Goal: Transaction & Acquisition: Purchase product/service

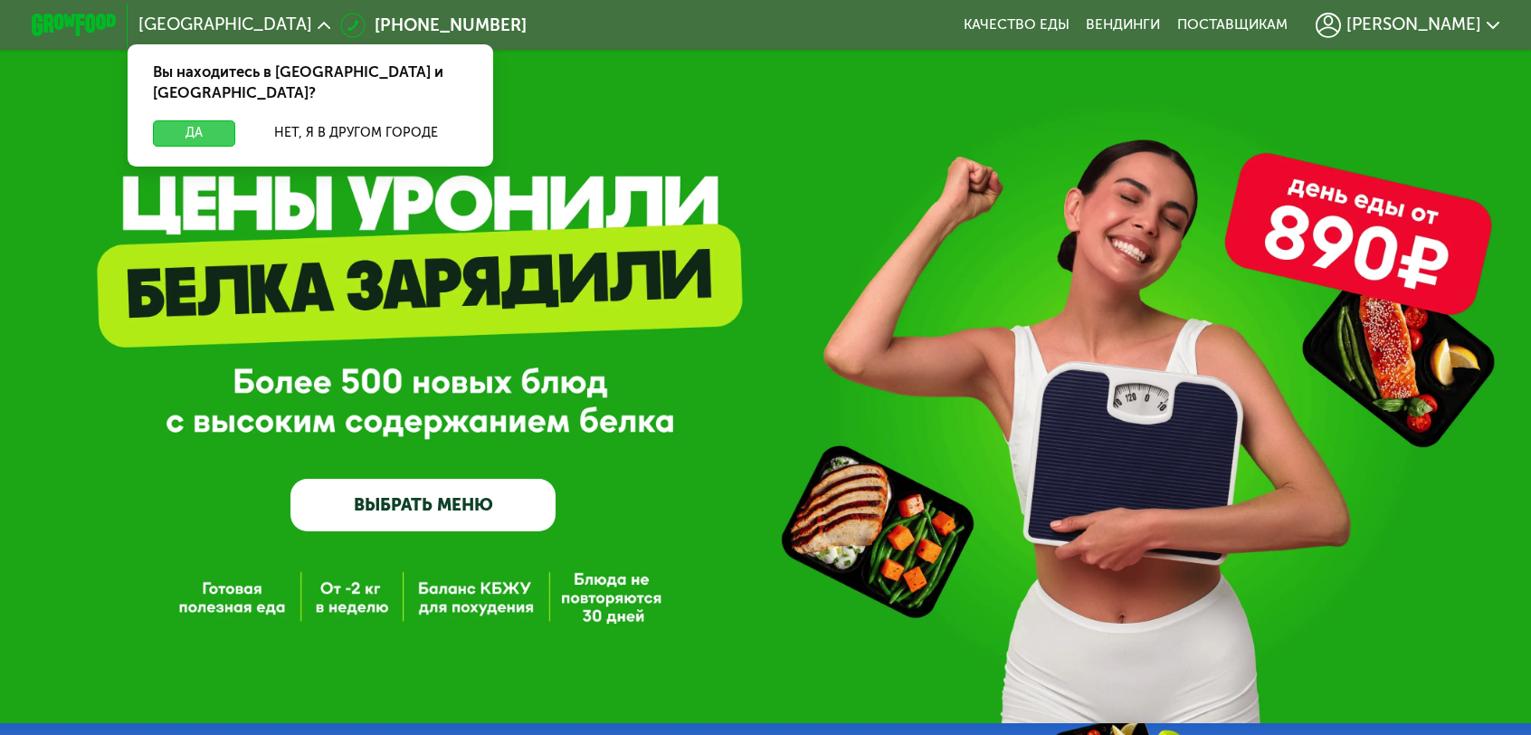
click at [235, 120] on button "Да" at bounding box center [194, 132] width 82 height 25
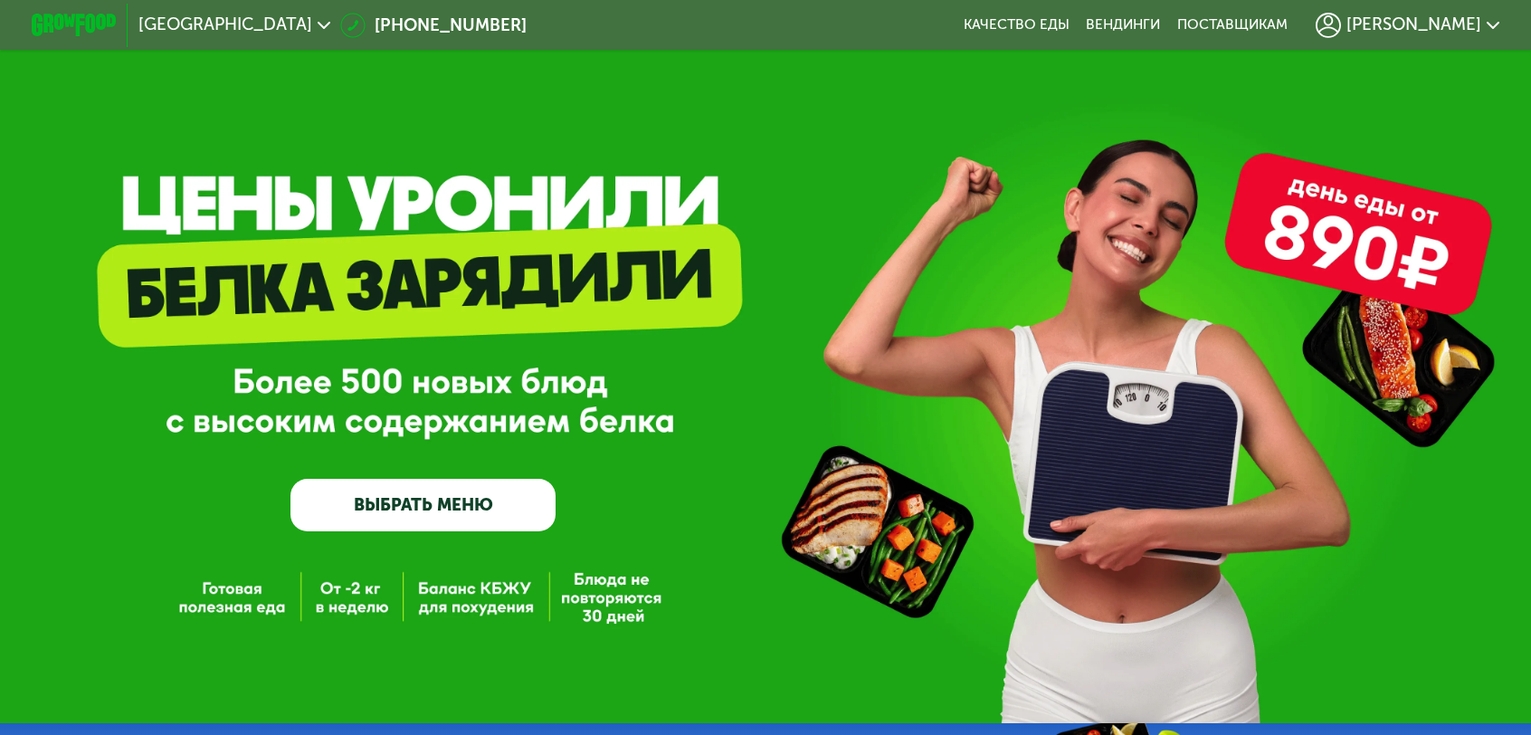
click at [452, 505] on link "ВЫБРАТЬ МЕНЮ" at bounding box center [422, 505] width 265 height 53
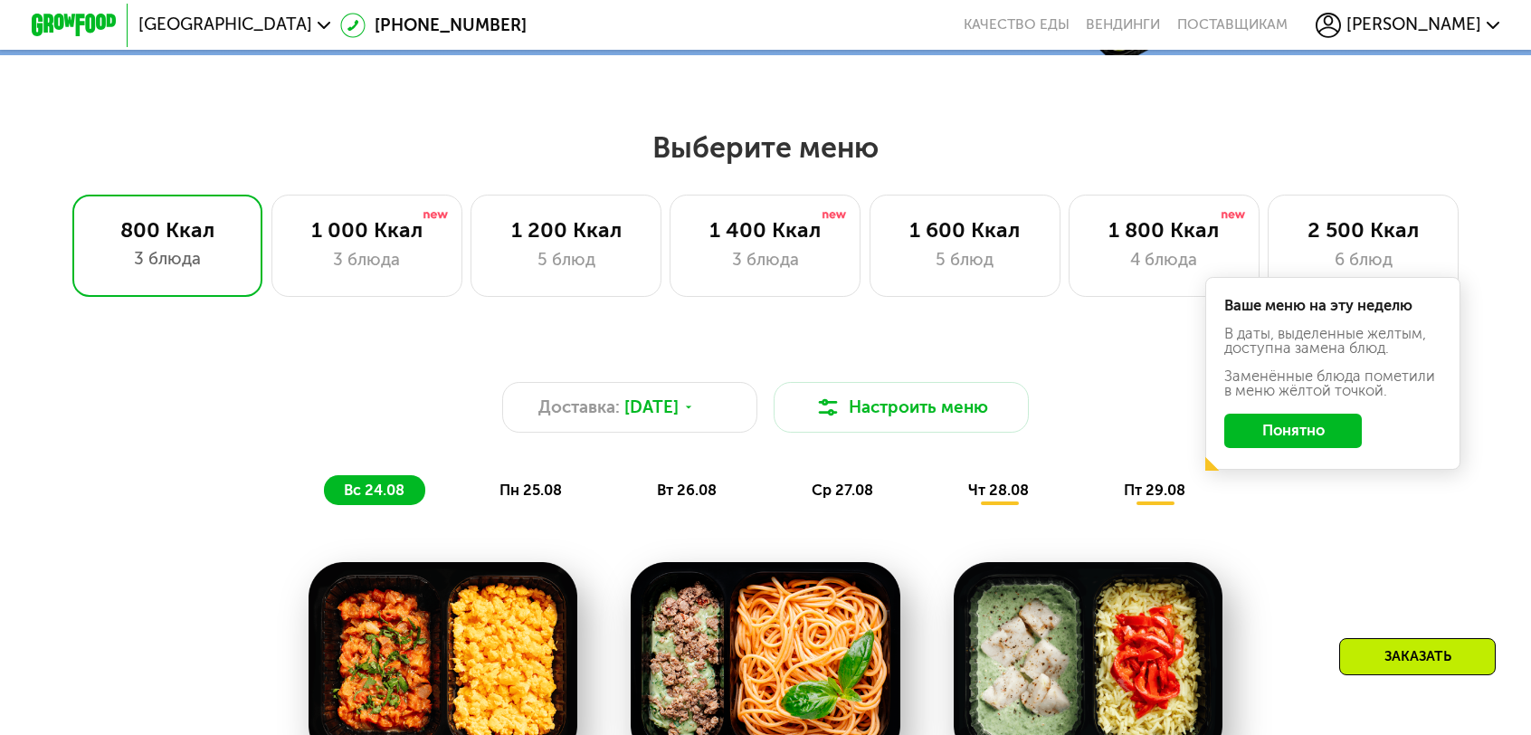
scroll to position [795, 0]
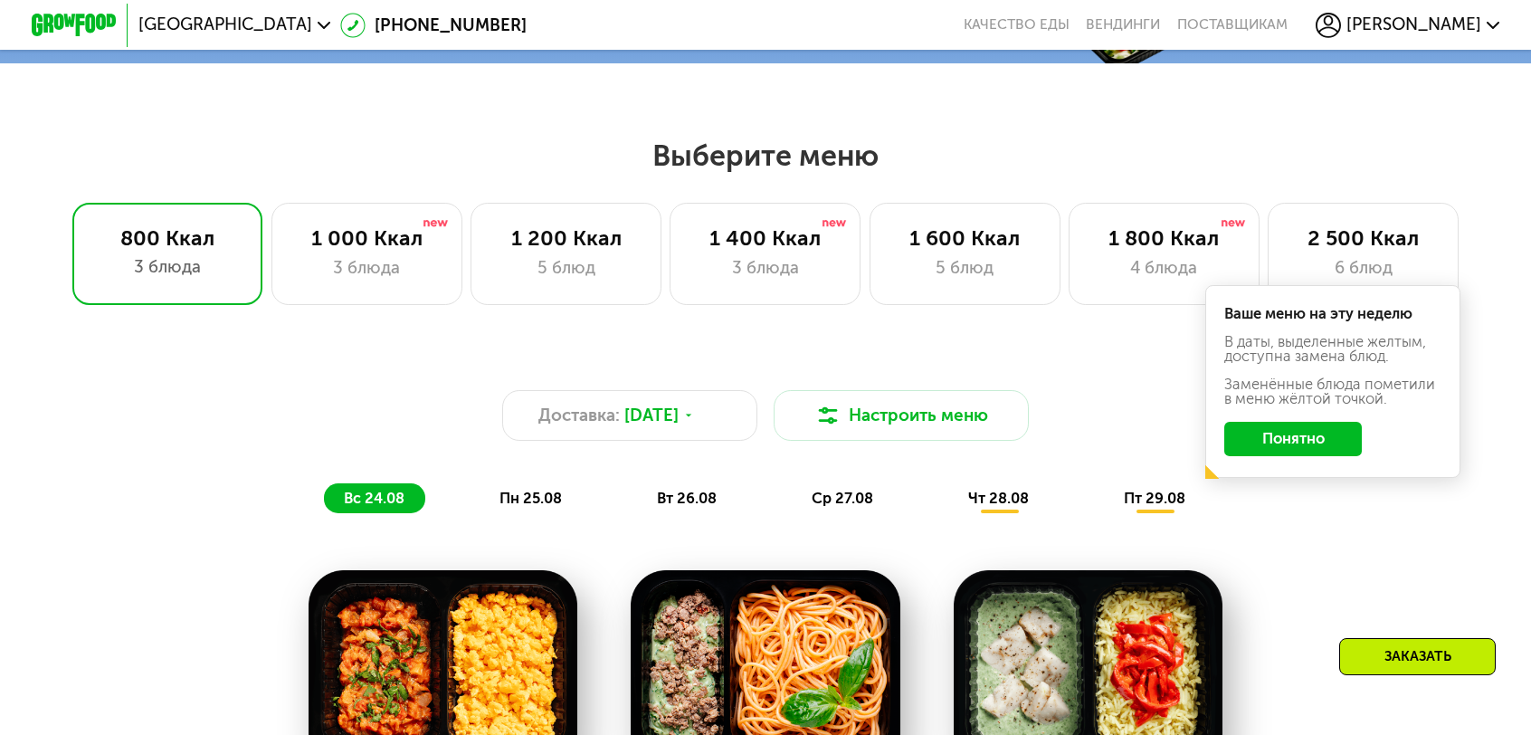
click at [1231, 422] on button "Понятно" at bounding box center [1292, 439] width 137 height 34
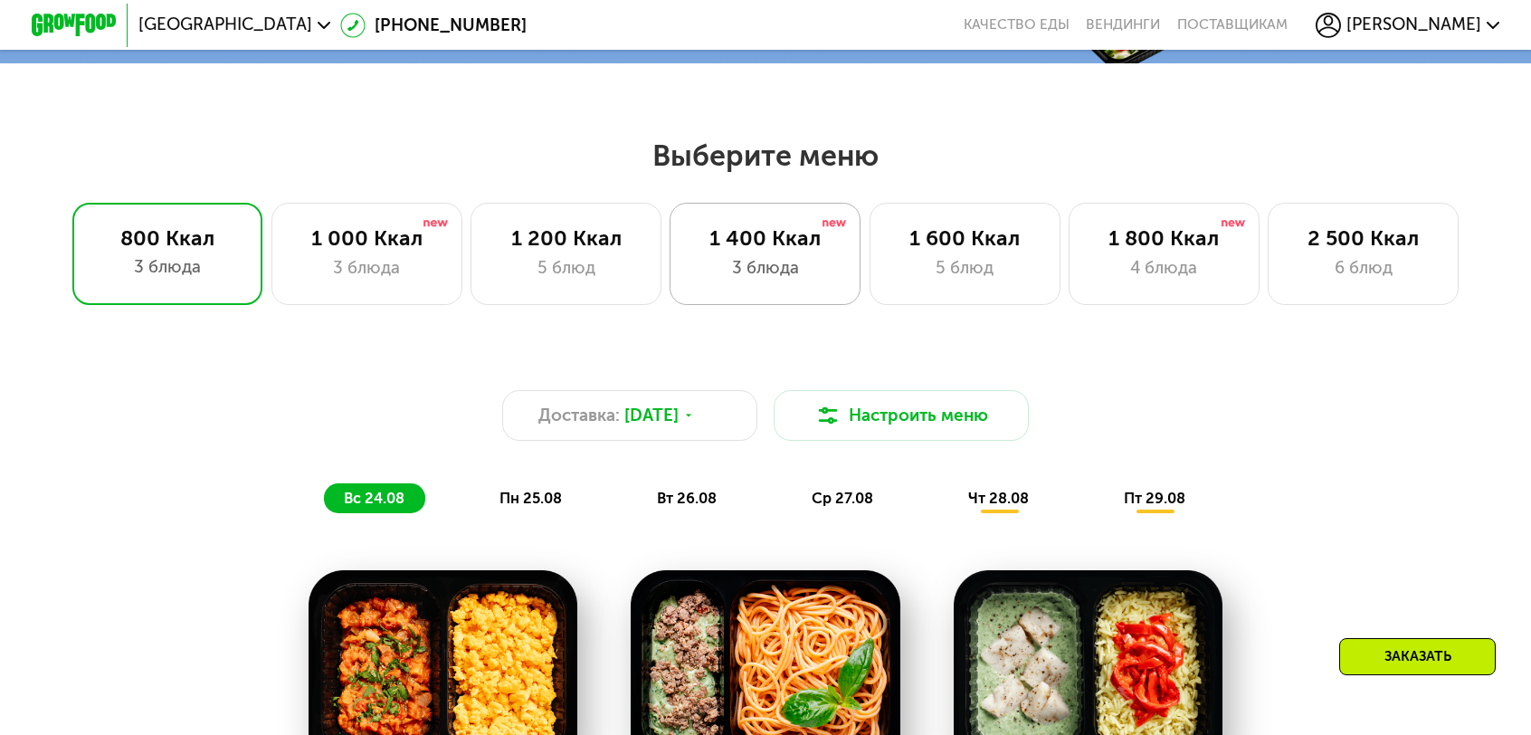
click at [790, 229] on div "1 400 Ккал" at bounding box center [765, 237] width 147 height 25
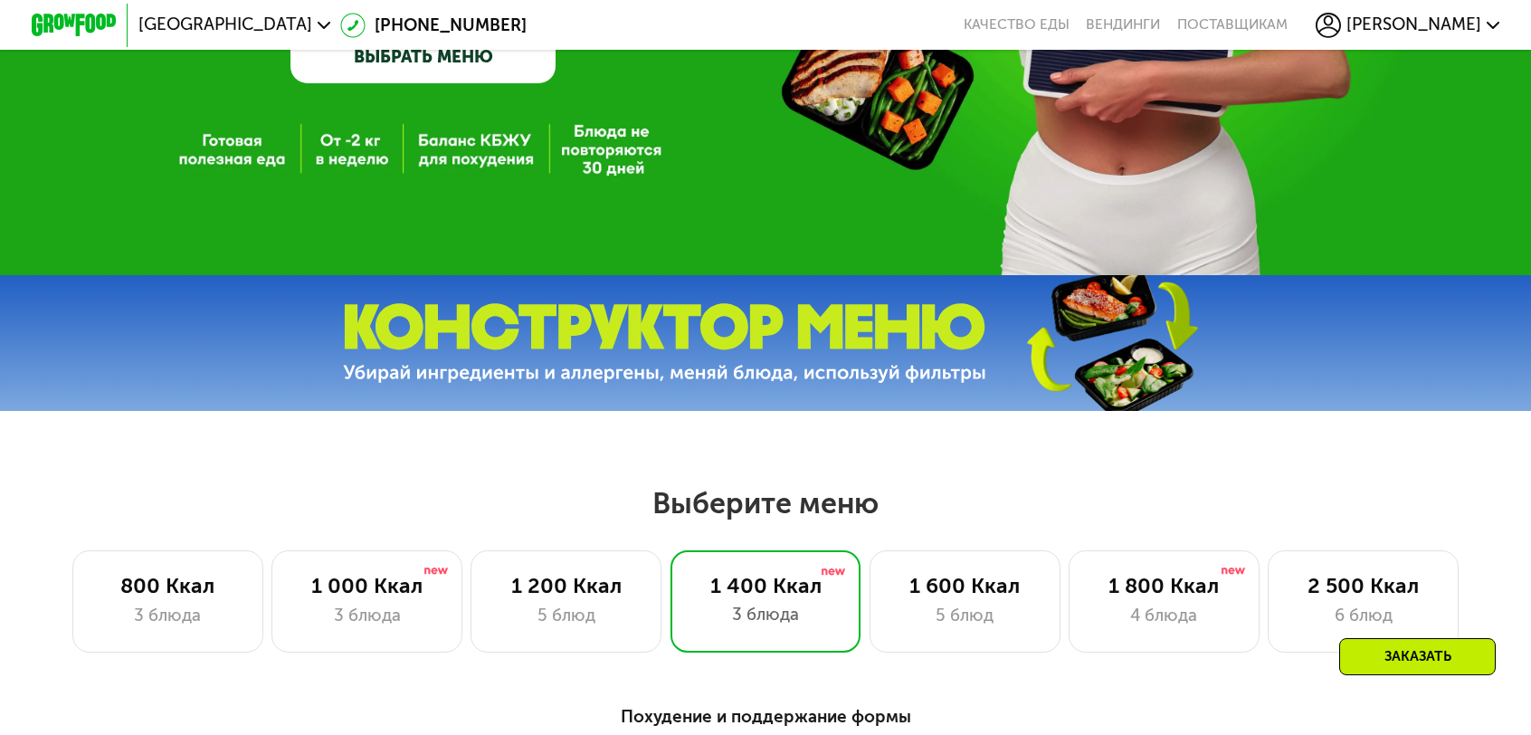
scroll to position [343, 0]
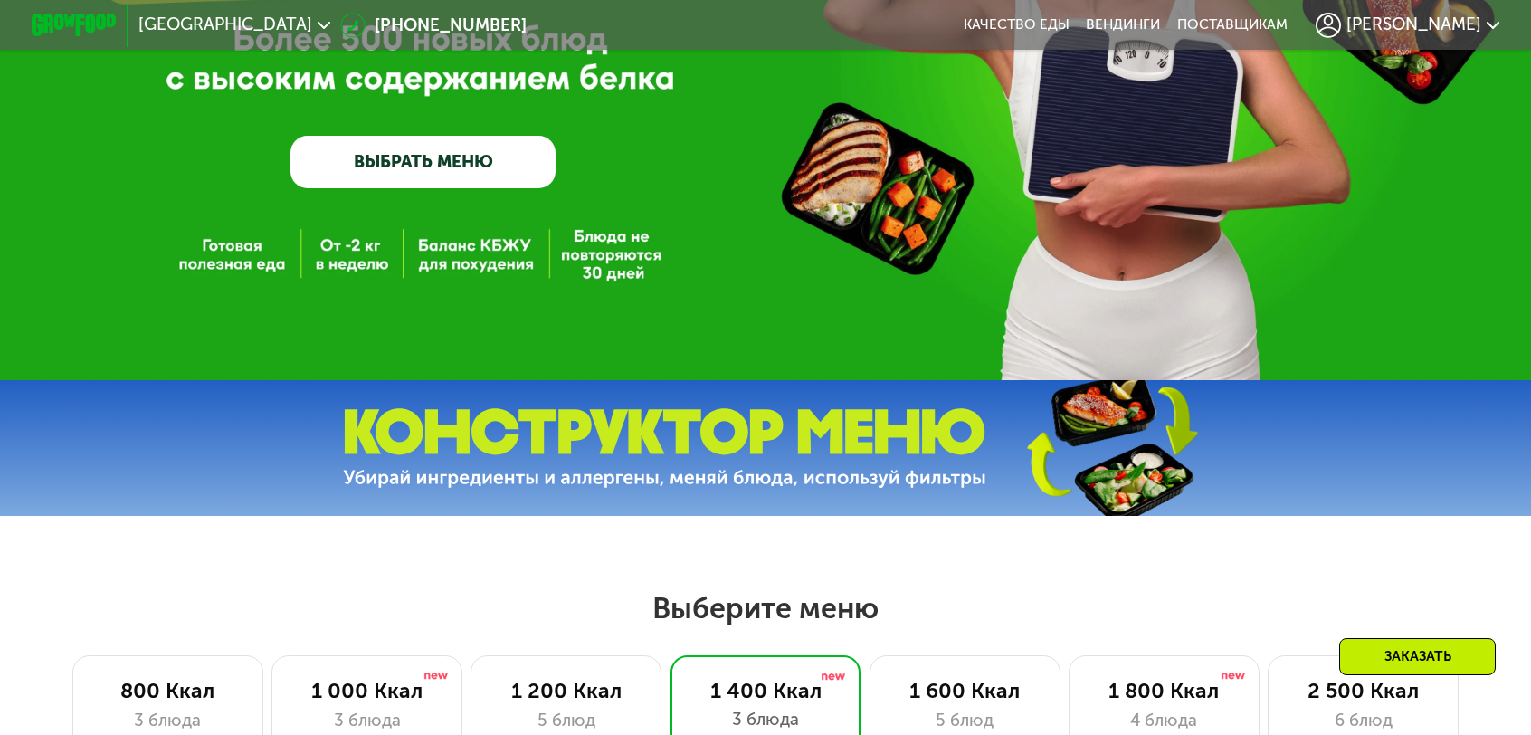
click at [1347, 22] on span "[PERSON_NAME]" at bounding box center [1413, 24] width 135 height 17
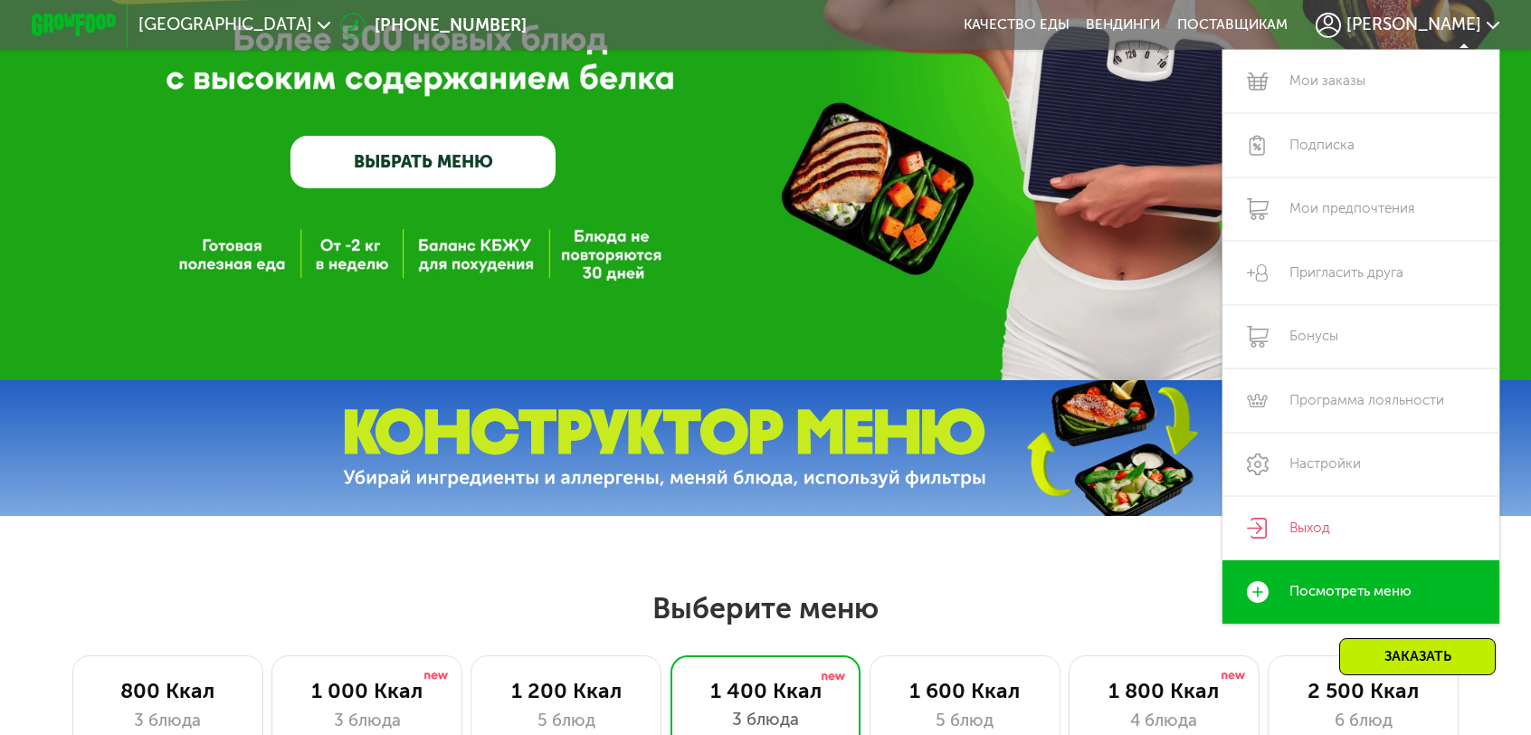
click at [779, 335] on div "GrowFood — доставка правильного питания ВЫБРАТЬ МЕНЮ" at bounding box center [765, 18] width 1531 height 723
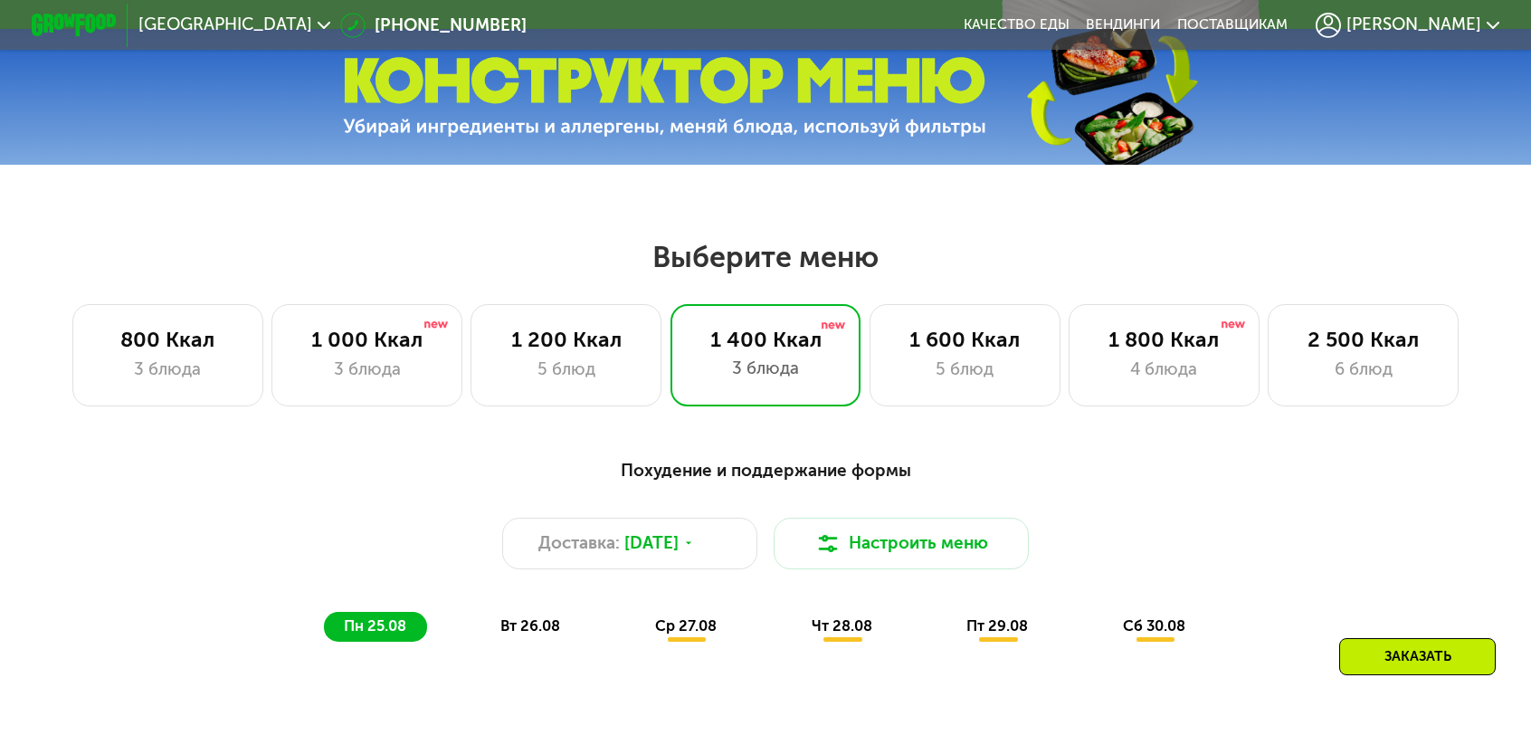
scroll to position [705, 0]
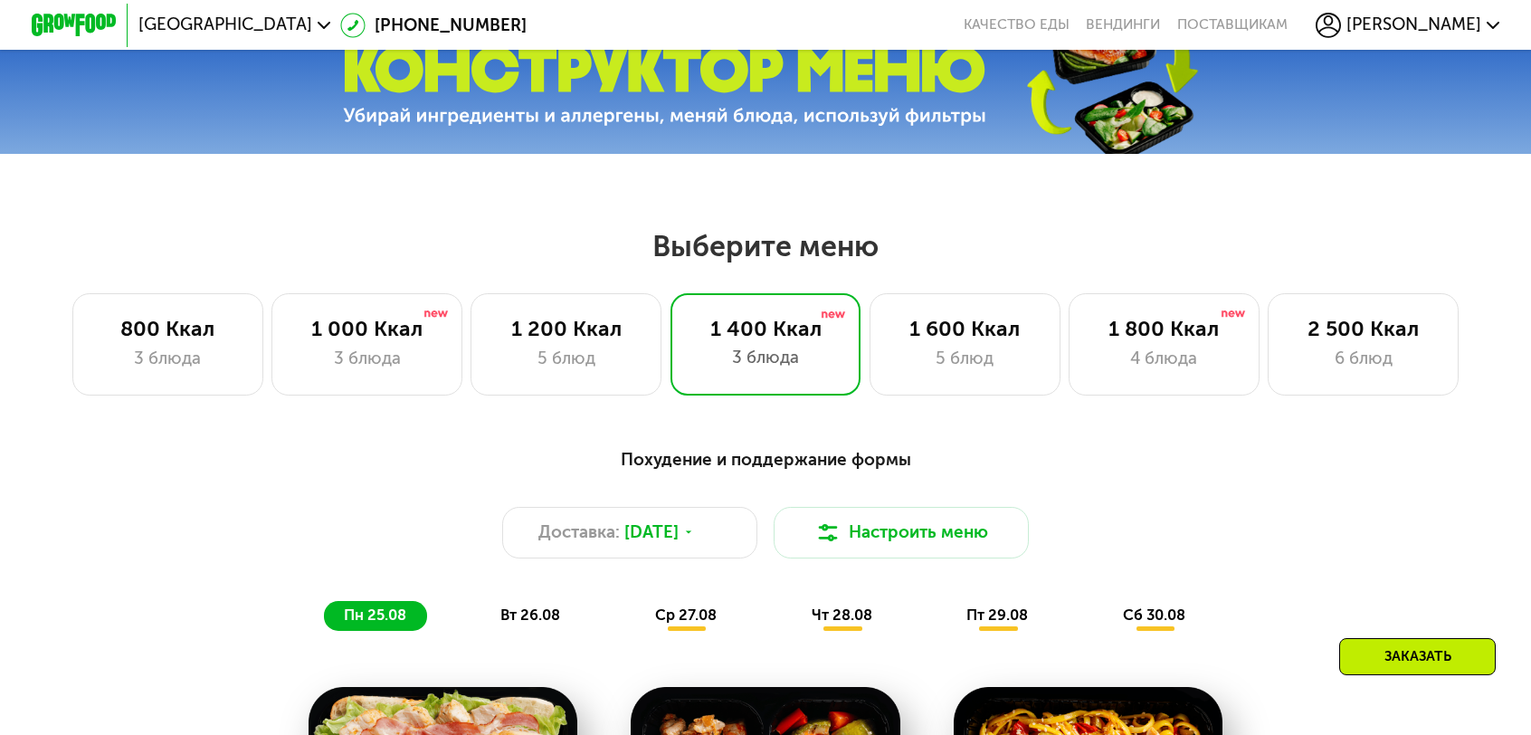
click at [1429, 655] on div "Заказать" at bounding box center [1417, 656] width 157 height 37
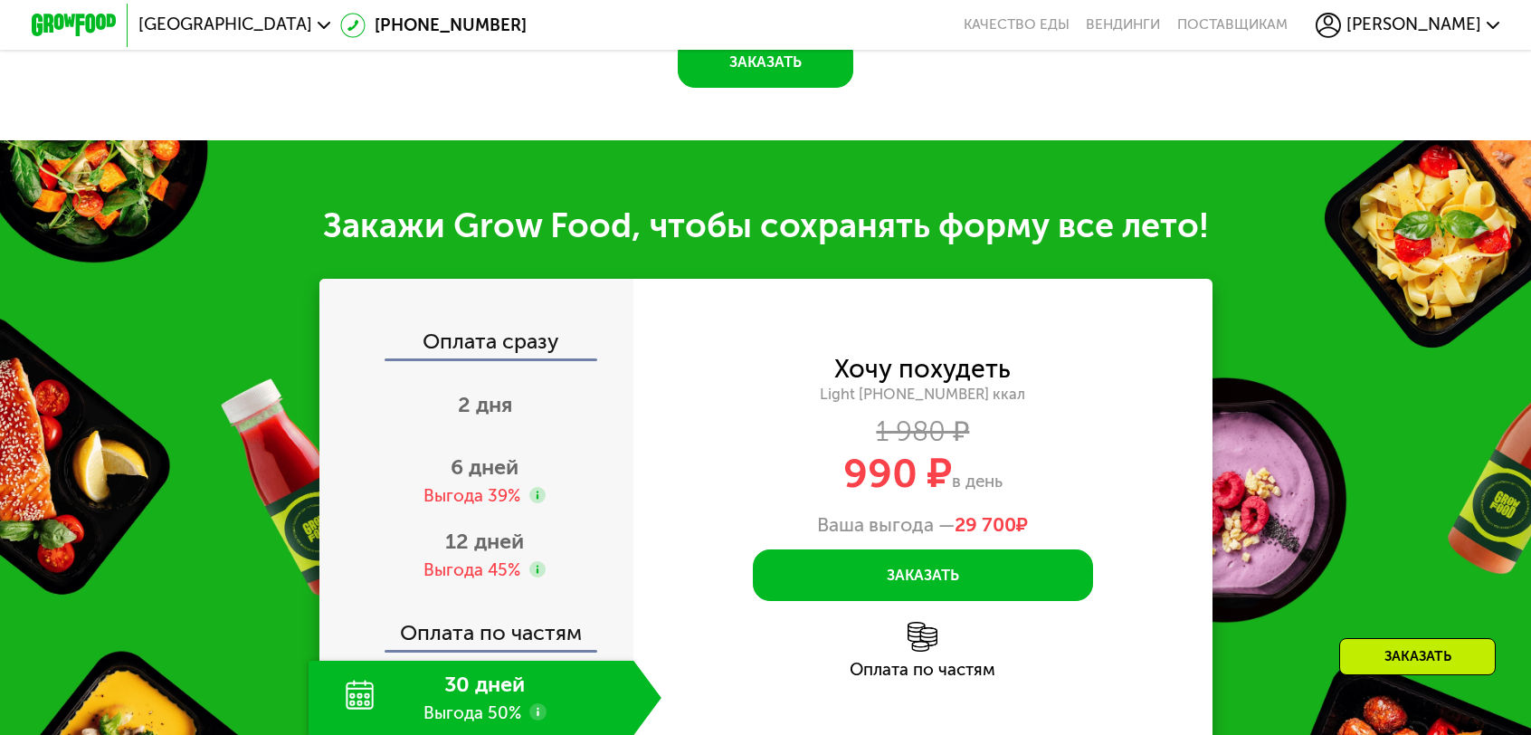
scroll to position [1909, 0]
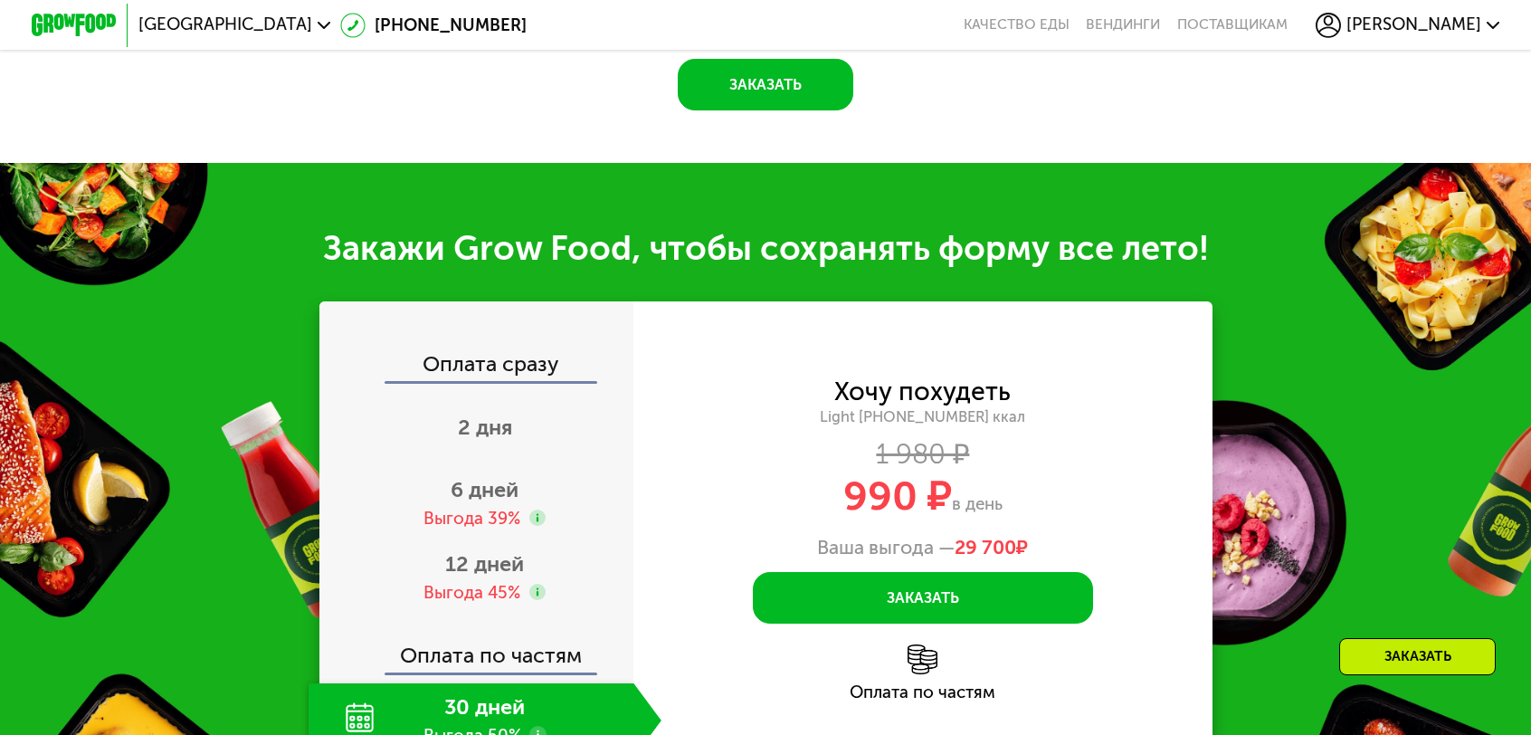
click at [532, 683] on div "30 дней Выгода 50%" at bounding box center [472, 720] width 326 height 74
click at [518, 551] on span "12 дней" at bounding box center [484, 563] width 79 height 25
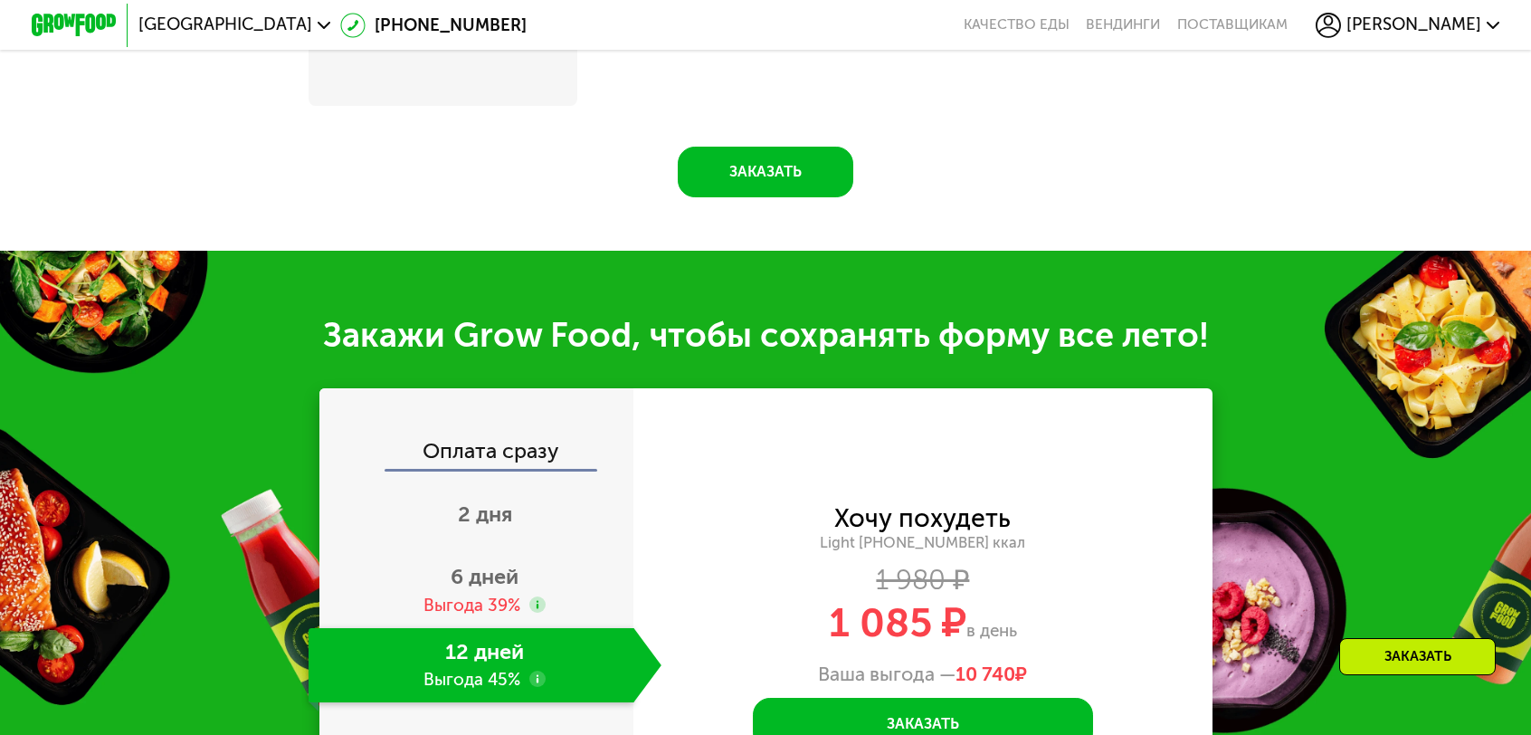
scroll to position [1982, 0]
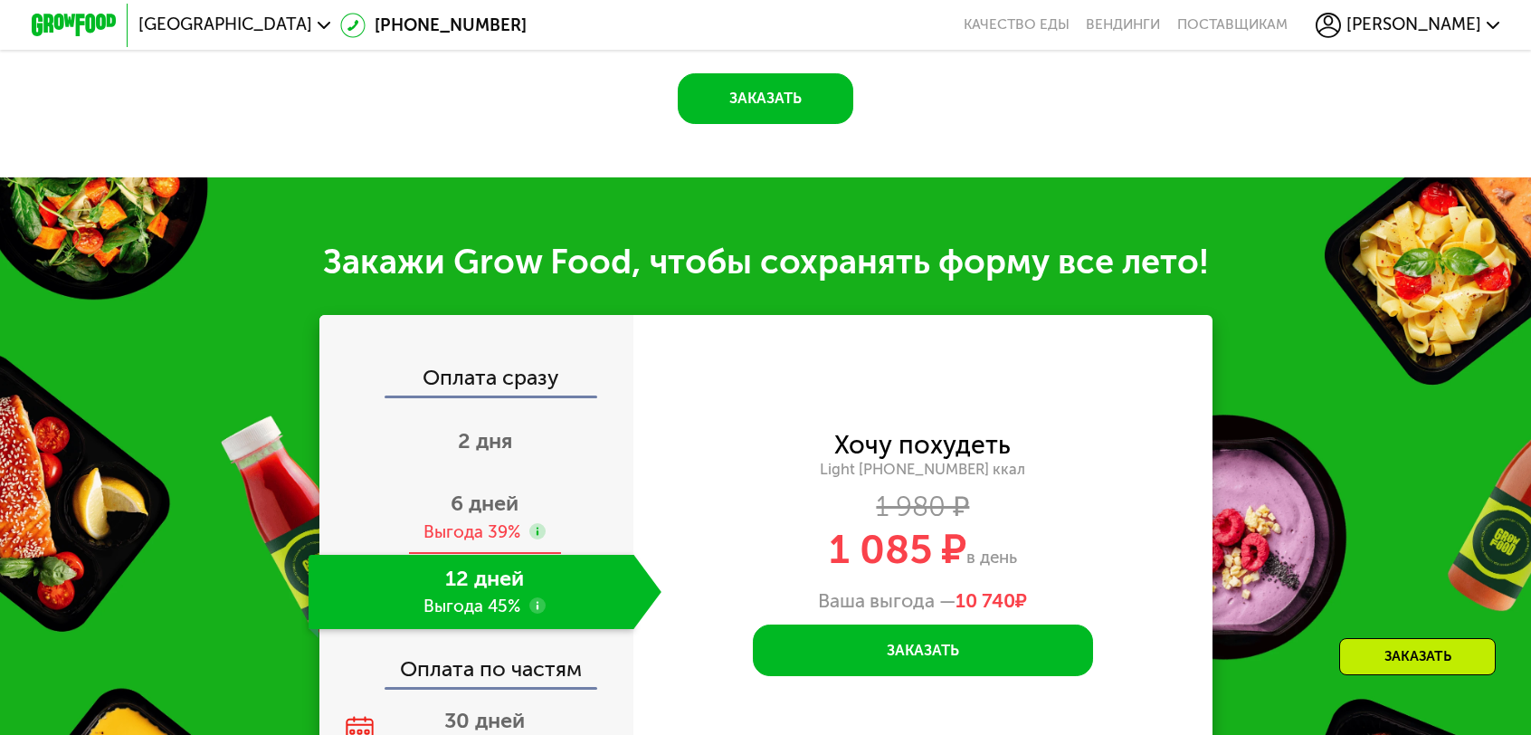
click at [520, 520] on div "Выгода 39%" at bounding box center [471, 532] width 97 height 24
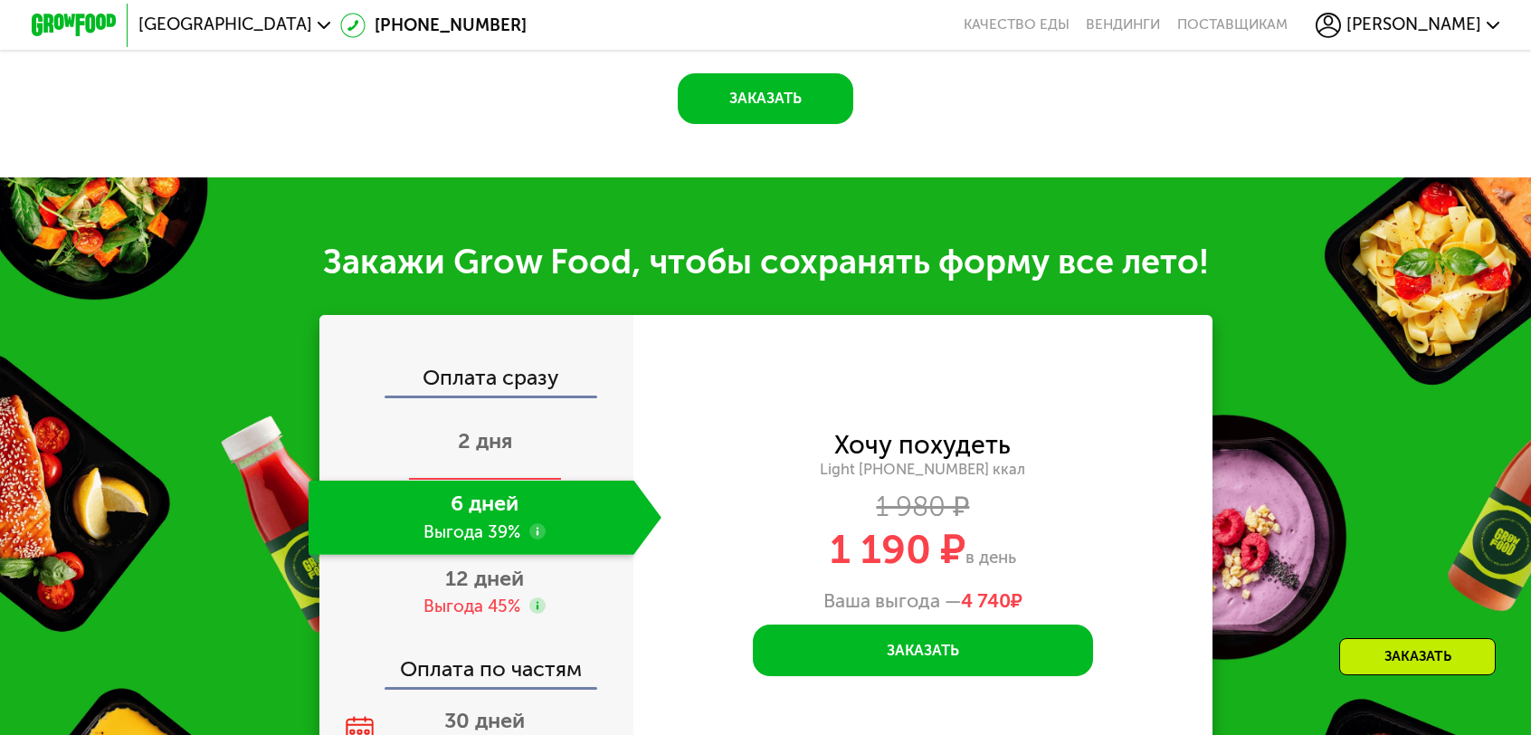
click at [520, 405] on div "2 дня" at bounding box center [485, 442] width 353 height 74
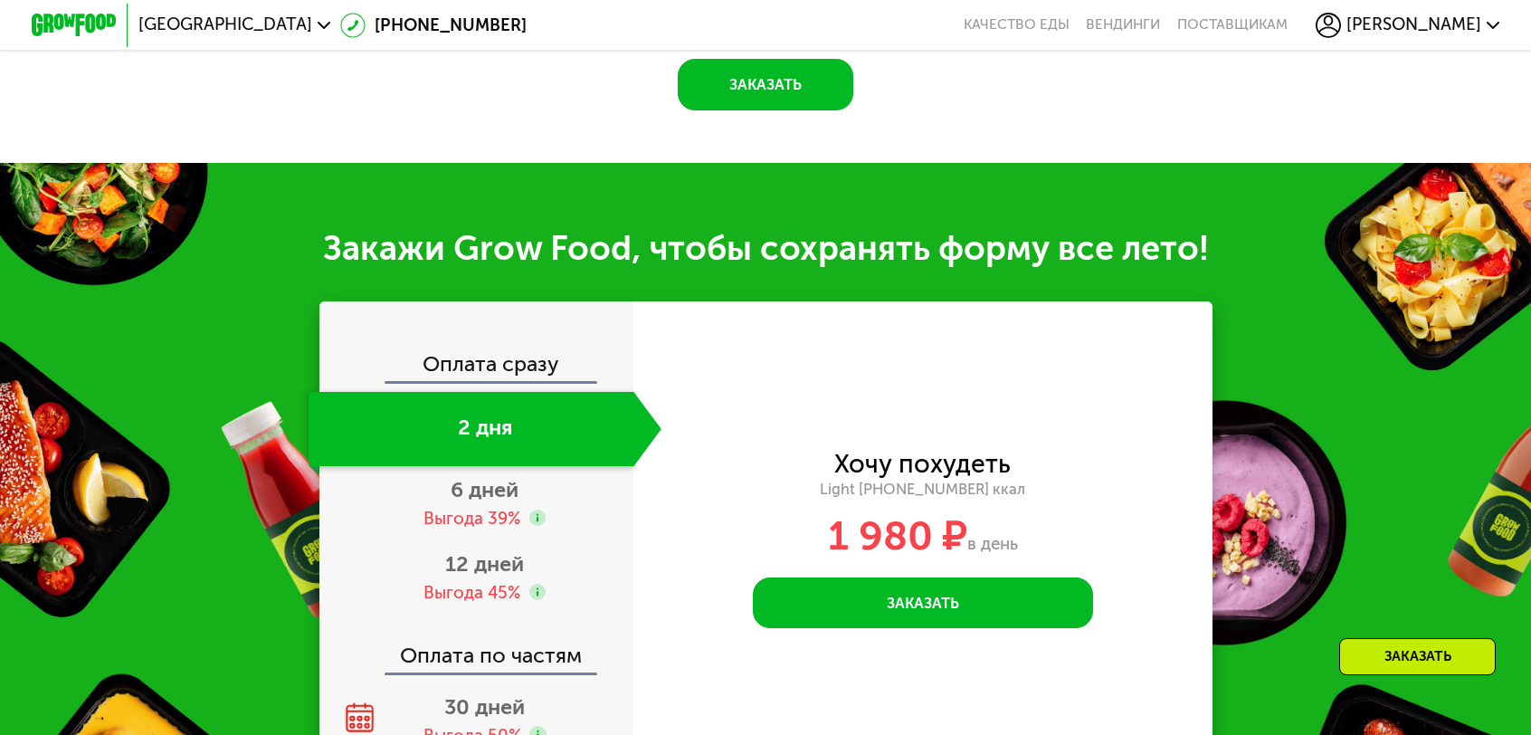
click at [525, 694] on span "30 дней" at bounding box center [484, 706] width 81 height 25
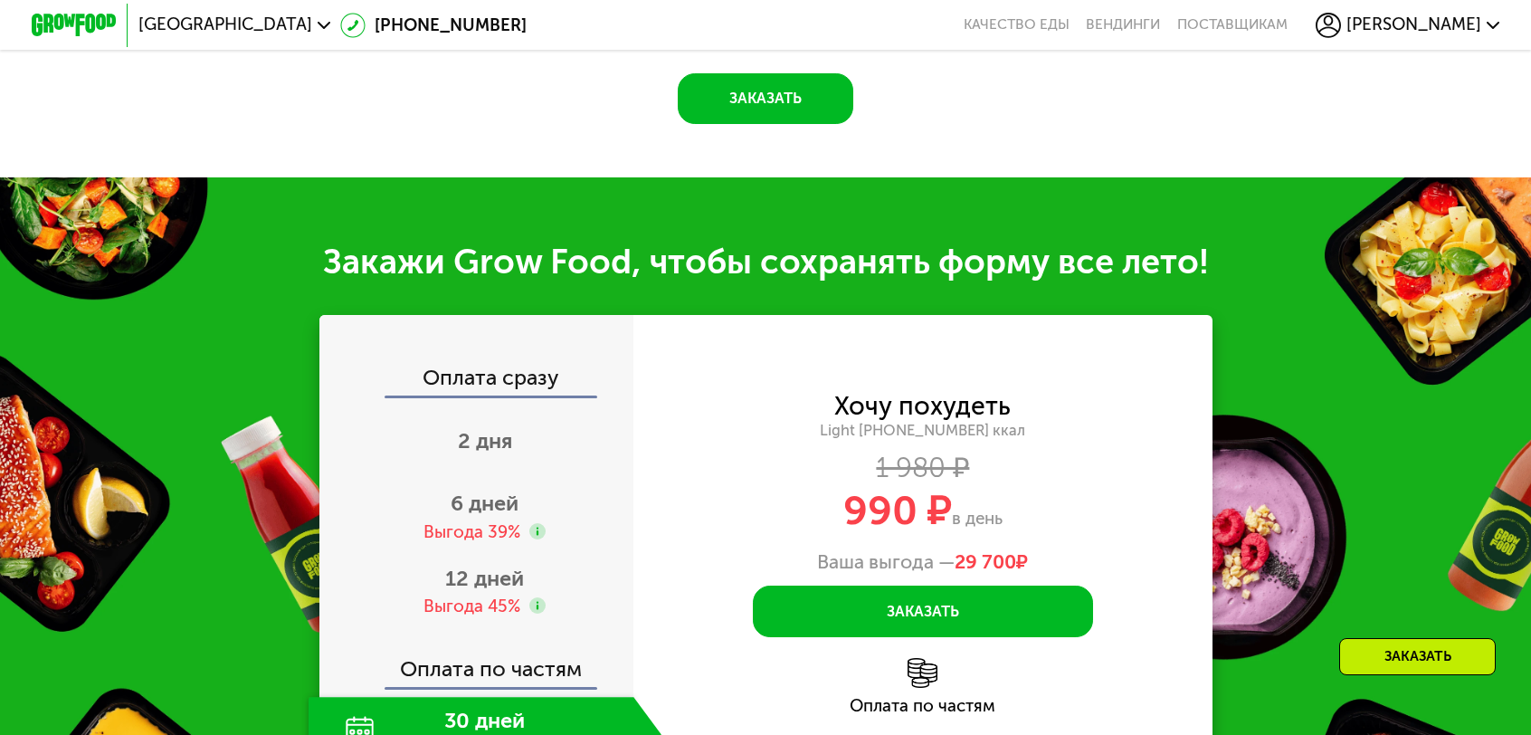
scroll to position [1909, 0]
